Goal: Task Accomplishment & Management: Manage account settings

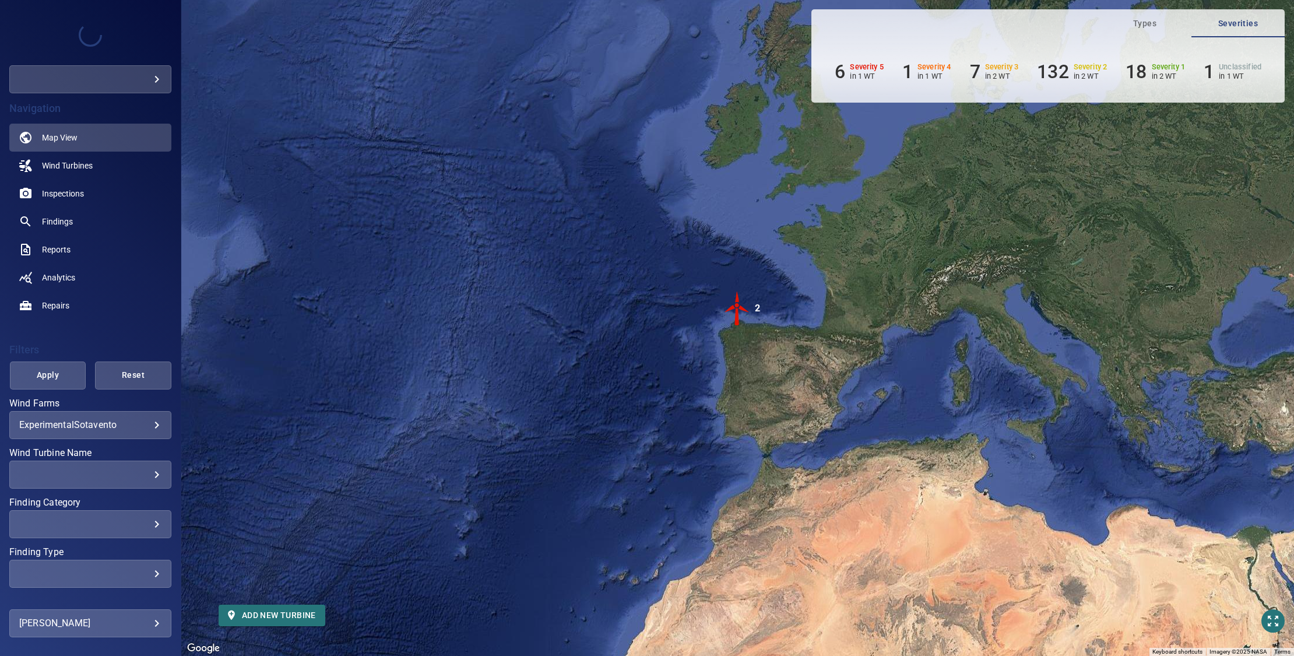
click at [148, 73] on body "**********" at bounding box center [647, 328] width 1294 height 656
click at [200, 75] on link "testcompanyemma" at bounding box center [239, 79] width 142 height 21
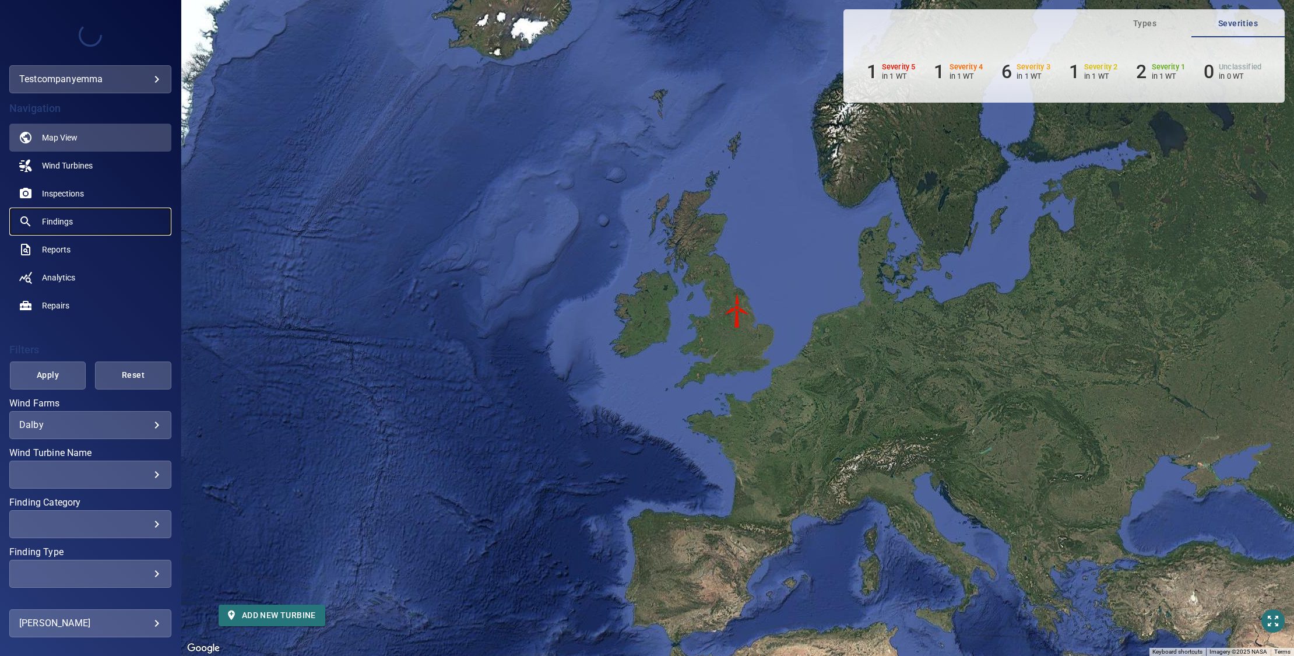
click at [48, 227] on span "Findings" at bounding box center [57, 222] width 31 height 12
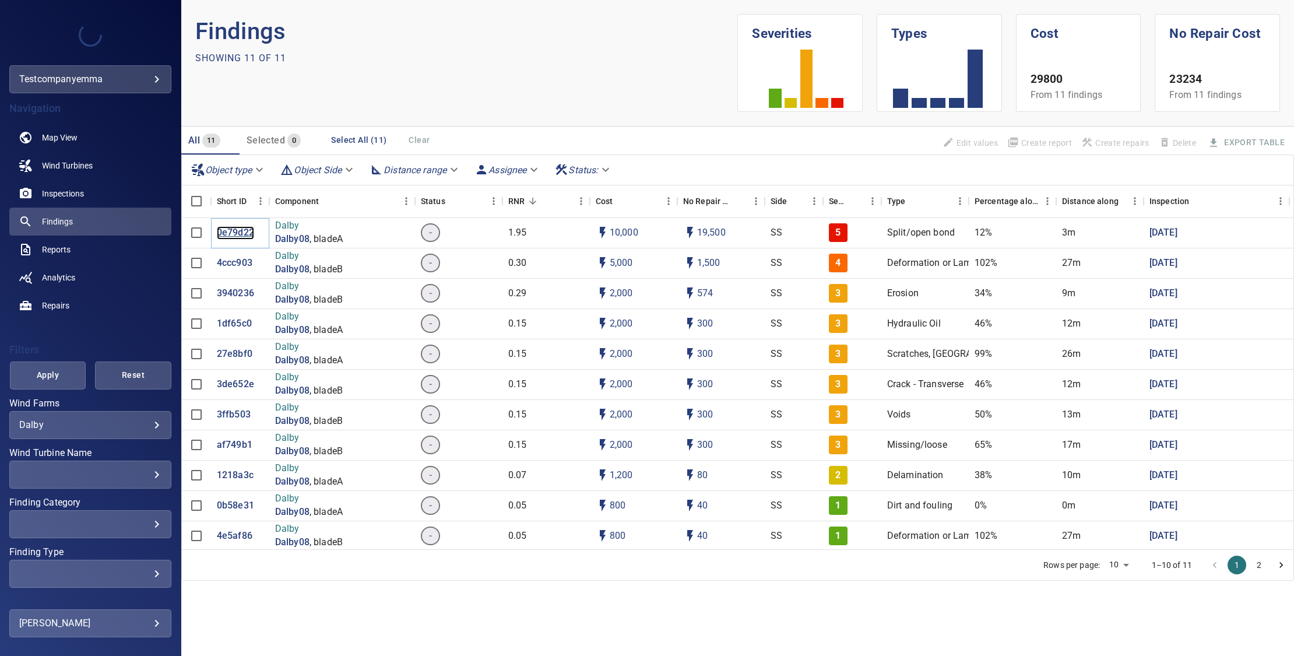
click at [238, 228] on p "0e79d22" at bounding box center [235, 232] width 37 height 13
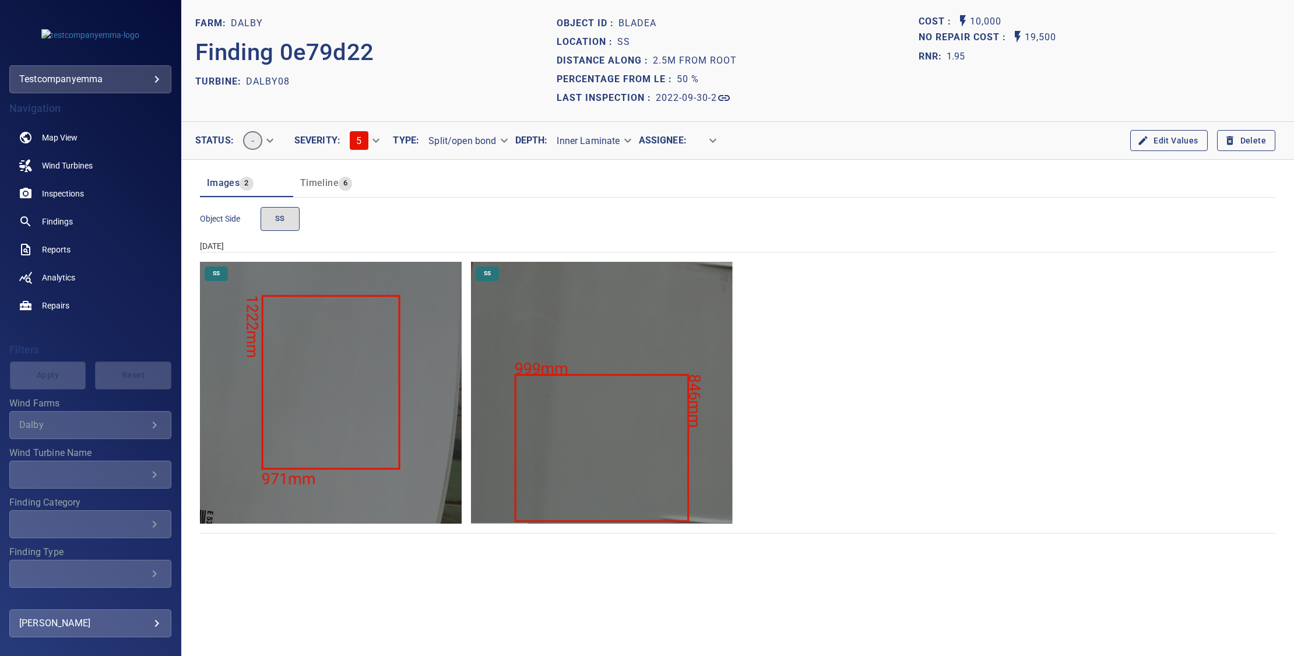
click at [325, 180] on span "Timeline" at bounding box center [319, 182] width 38 height 11
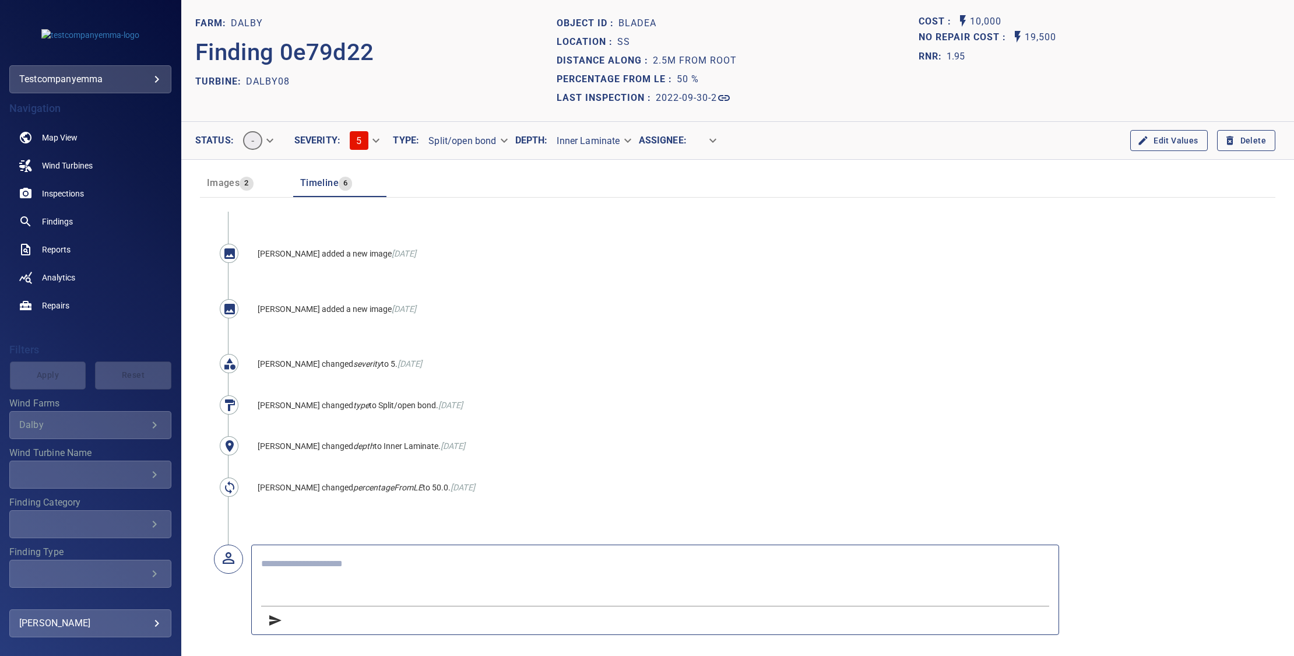
click at [1224, 143] on icon "button" at bounding box center [1230, 141] width 12 height 12
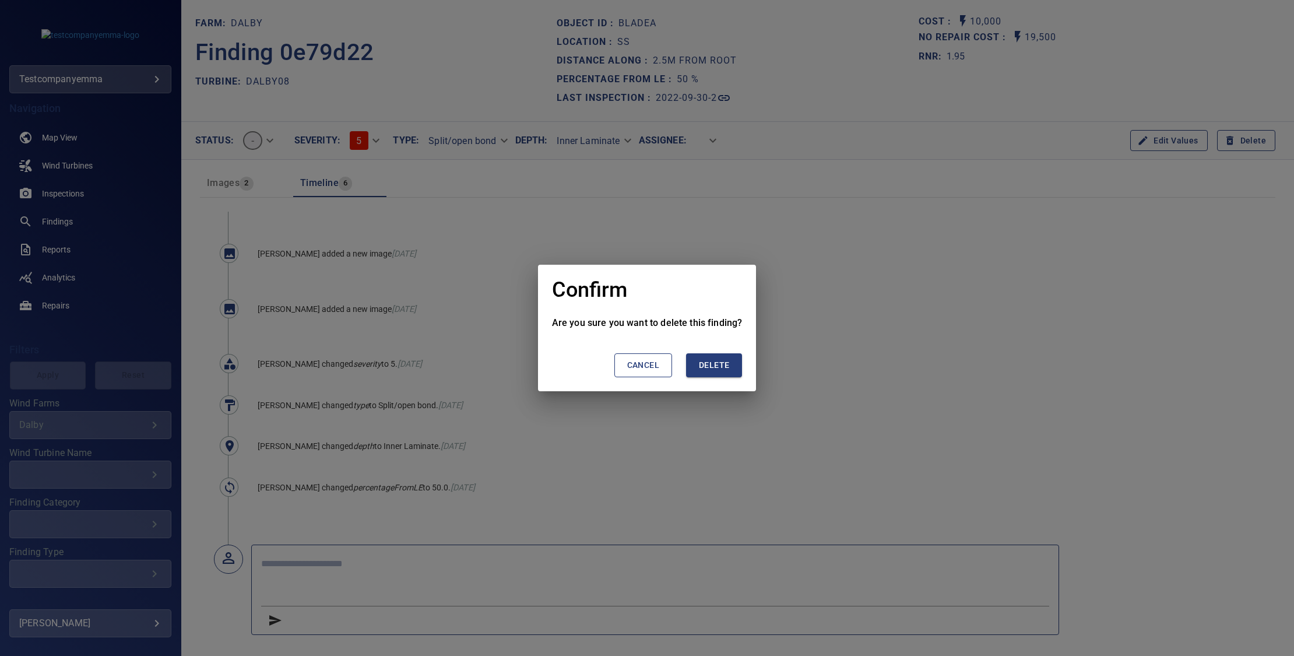
click at [725, 358] on span "Delete" at bounding box center [714, 365] width 30 height 15
